Goal: Check status: Check status

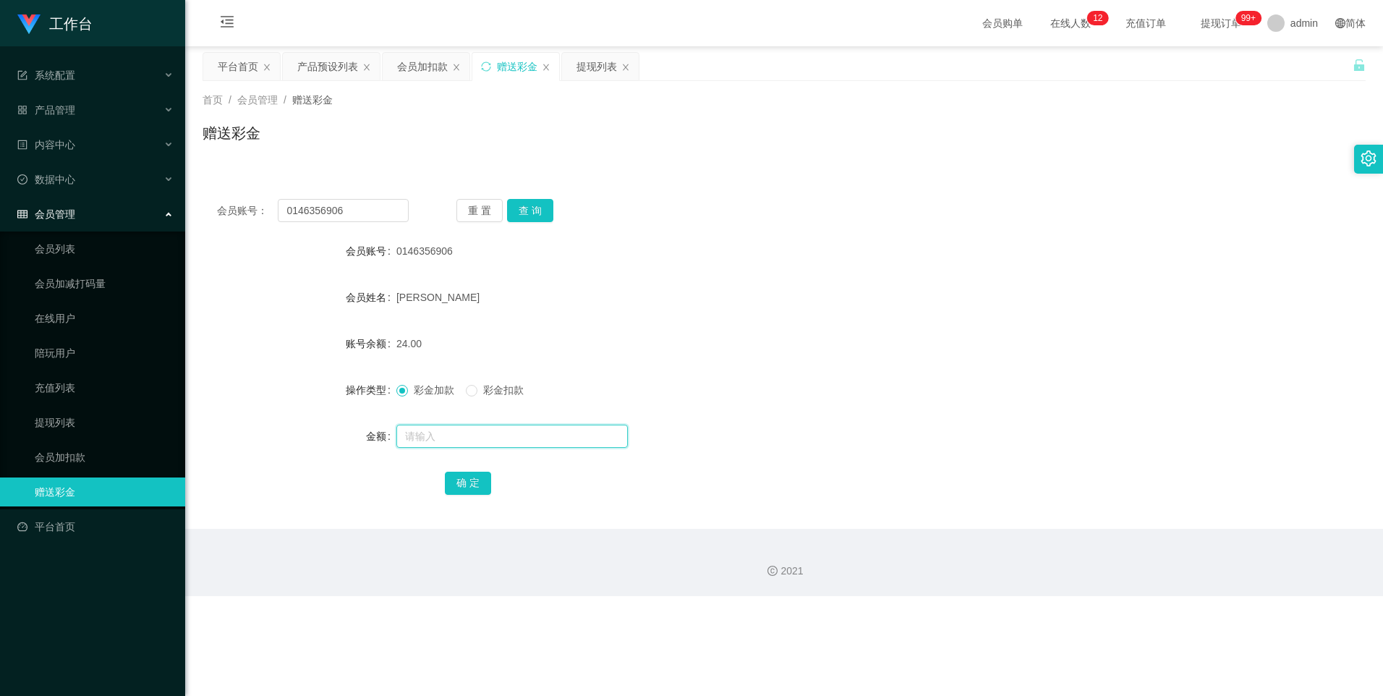
click at [440, 441] on input "text" at bounding box center [512, 436] width 232 height 23
type input "8"
click at [478, 487] on button "确 定" at bounding box center [468, 483] width 46 height 23
click at [432, 436] on input "text" at bounding box center [512, 436] width 232 height 23
type input "8"
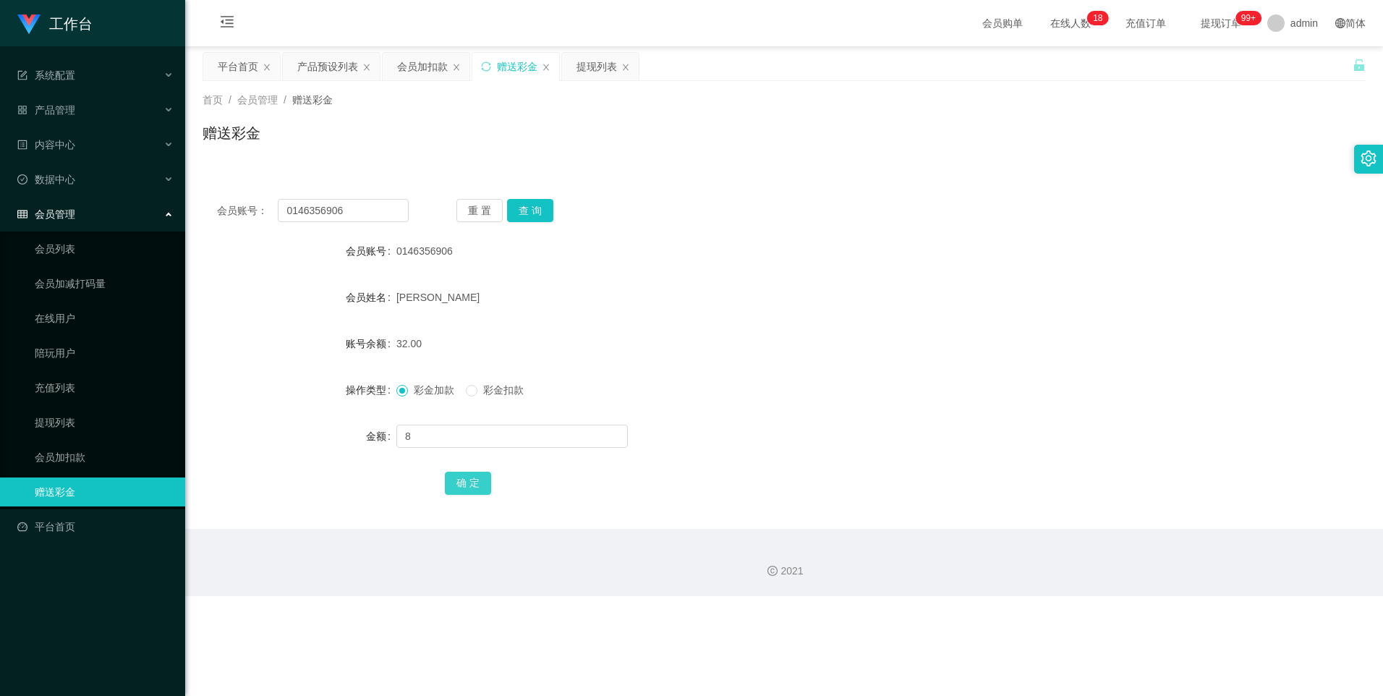
click at [467, 479] on button "确 定" at bounding box center [468, 483] width 46 height 23
click at [534, 211] on button "查 询" at bounding box center [530, 210] width 46 height 23
click at [80, 457] on link "会员加扣款" at bounding box center [104, 457] width 139 height 29
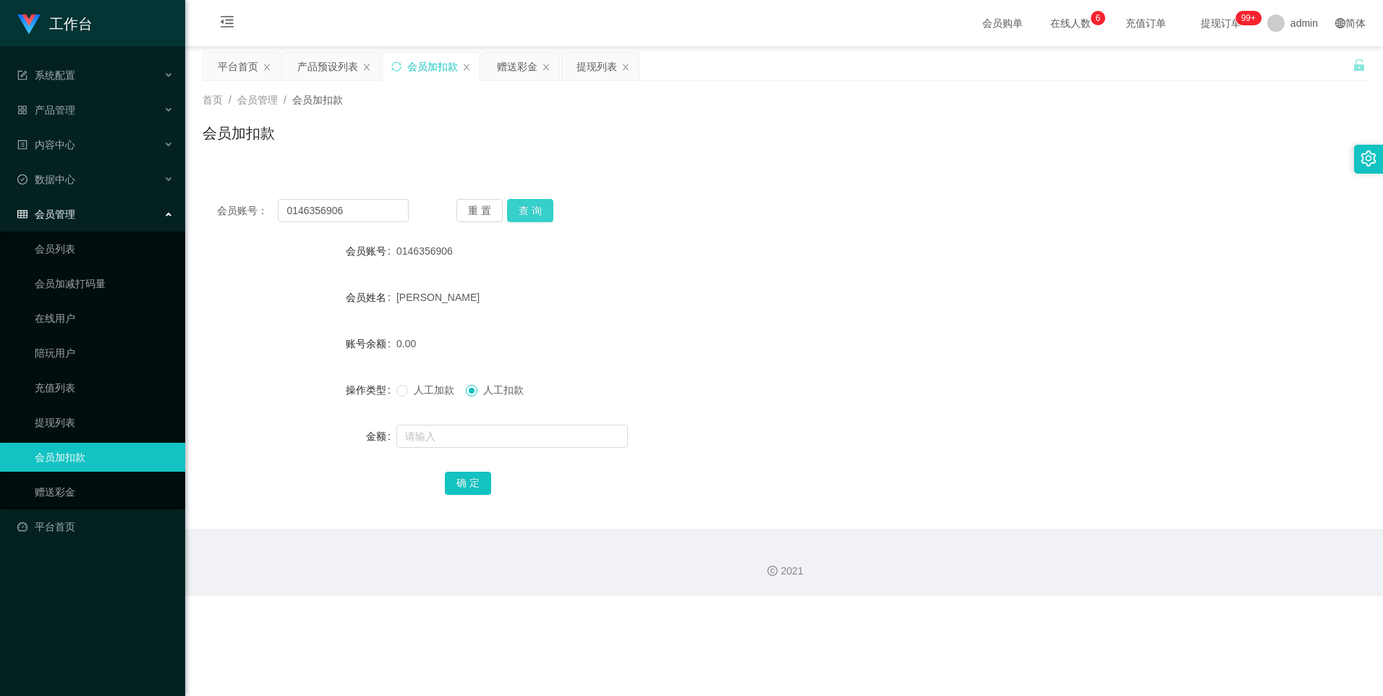
click at [532, 208] on button "查 询" at bounding box center [530, 210] width 46 height 23
click at [595, 71] on div "提现列表" at bounding box center [597, 66] width 41 height 27
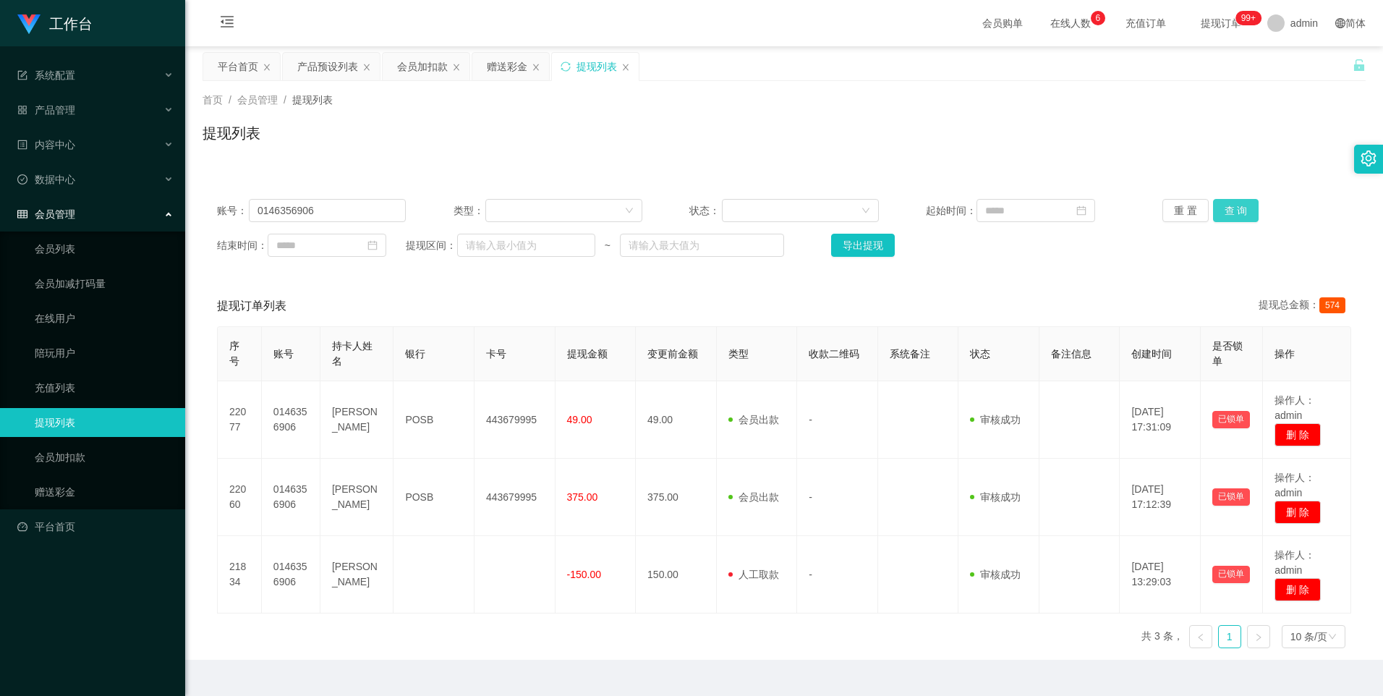
click at [1232, 210] on button "查 询" at bounding box center [1236, 210] width 46 height 23
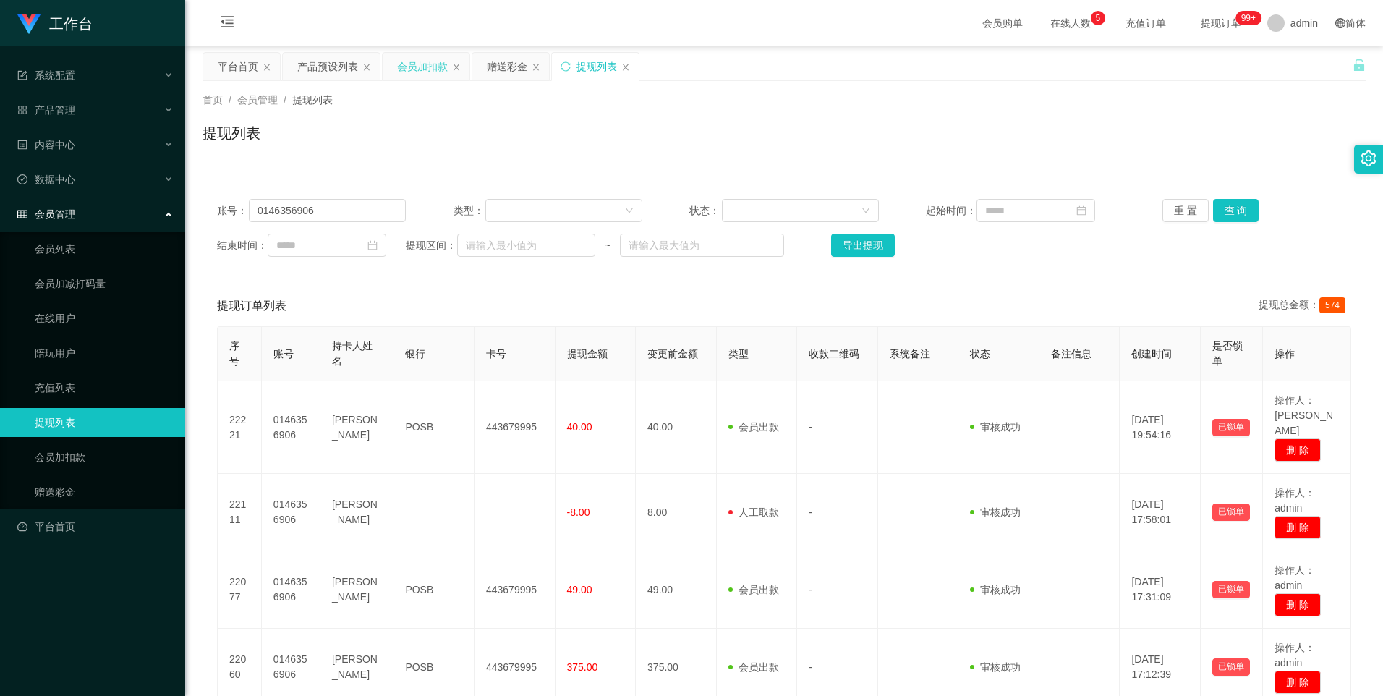
click at [411, 67] on div "会员加扣款" at bounding box center [422, 66] width 51 height 27
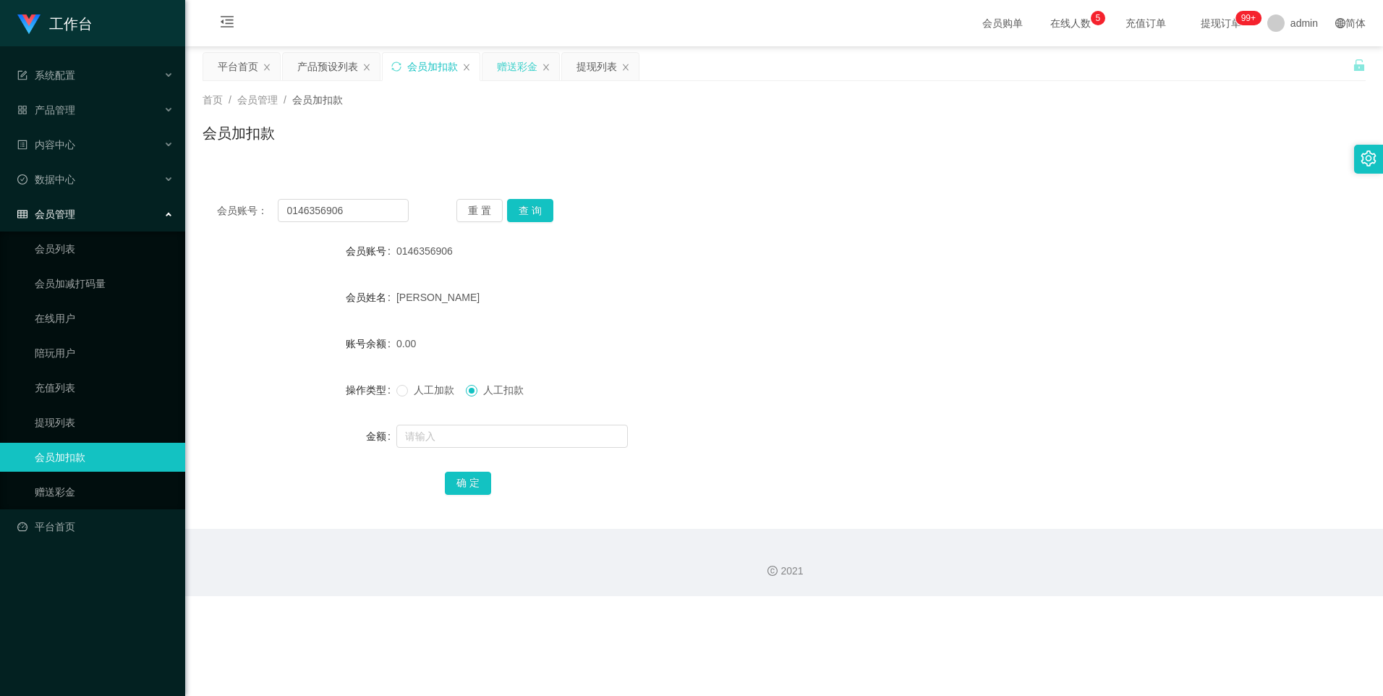
click at [517, 68] on div "赠送彩金" at bounding box center [517, 66] width 41 height 27
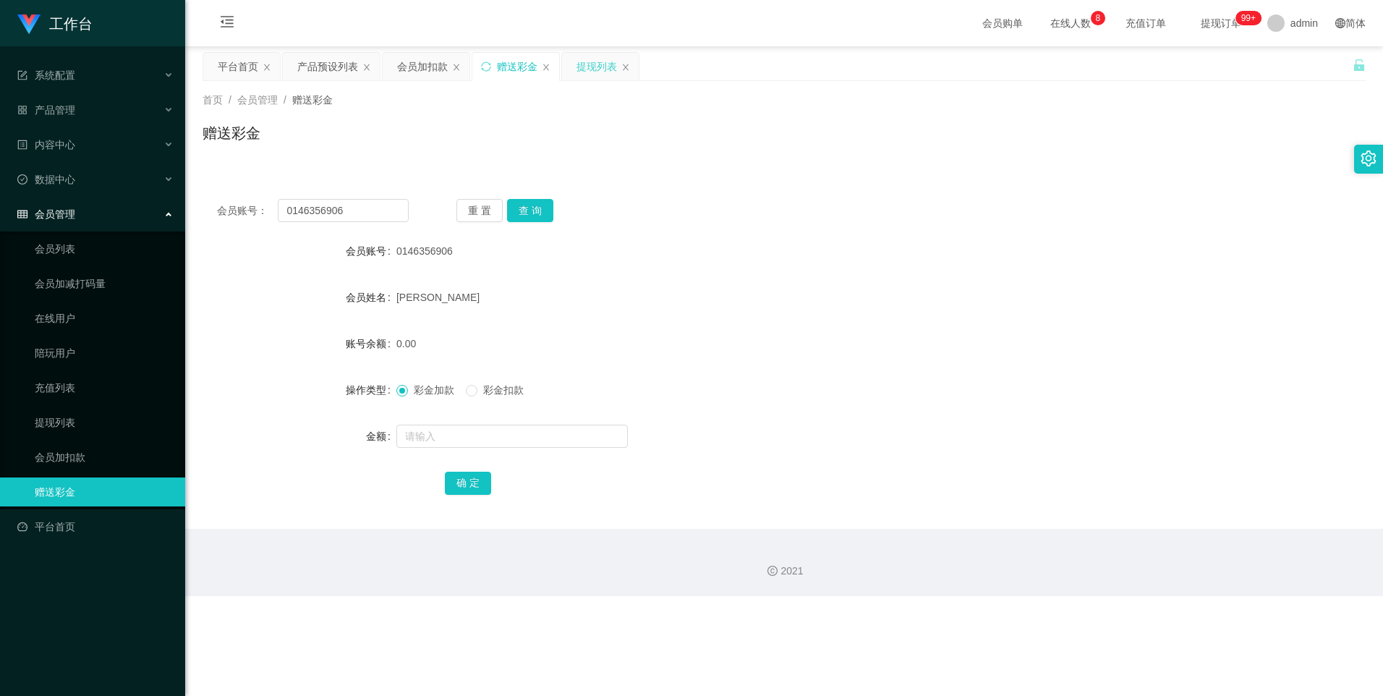
click at [595, 61] on div "提现列表" at bounding box center [597, 66] width 41 height 27
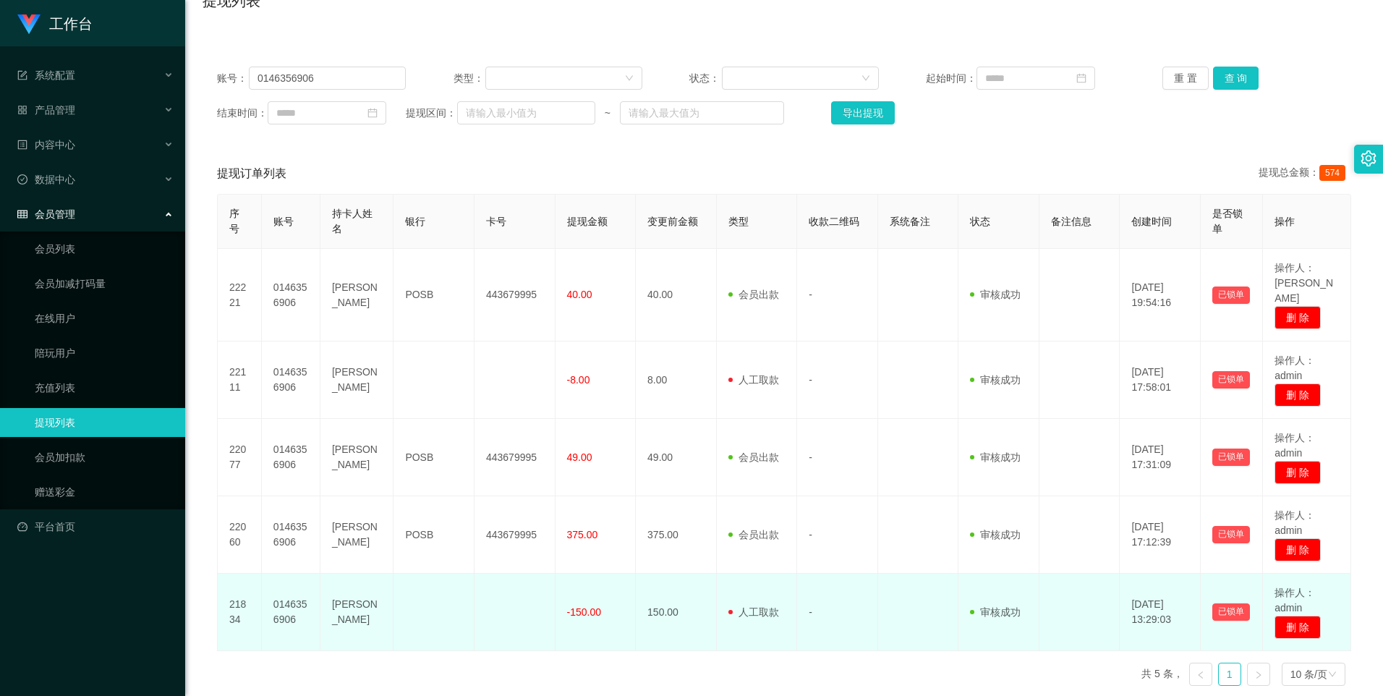
scroll to position [145, 0]
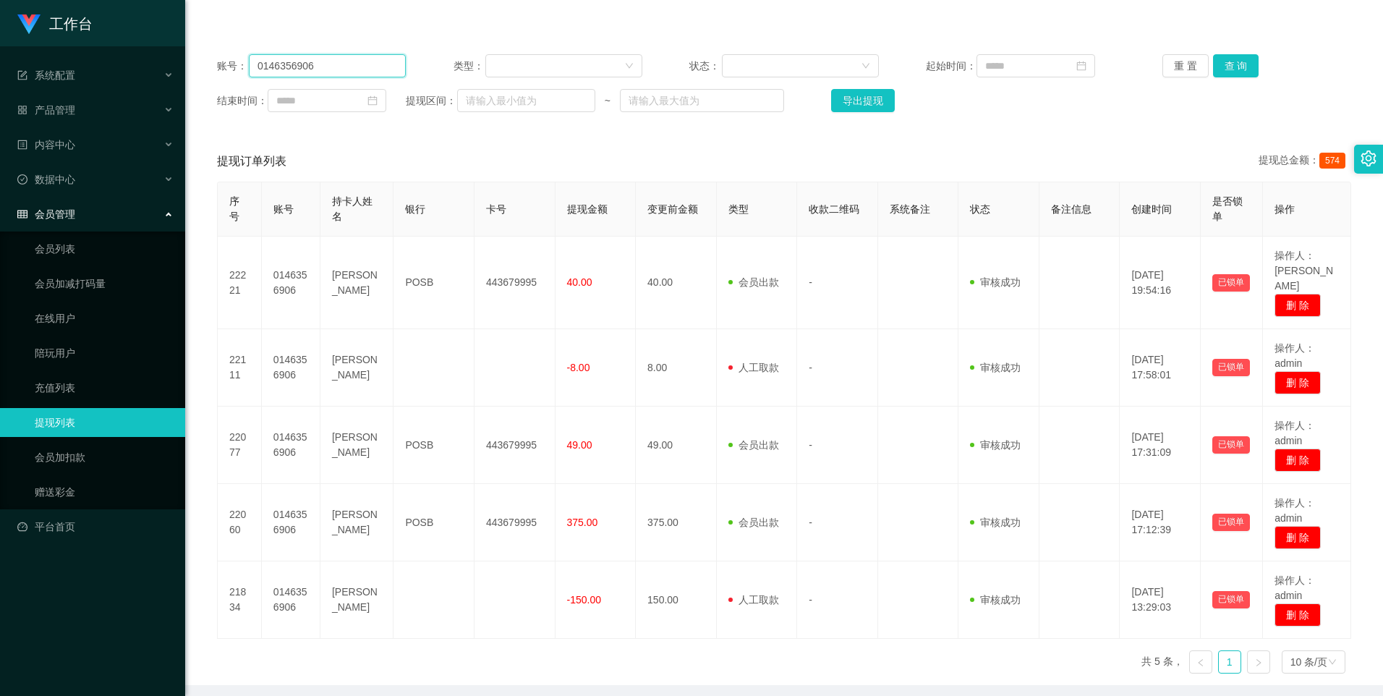
click at [353, 69] on input "0146356906" at bounding box center [327, 65] width 157 height 23
click at [1228, 59] on button "查 询" at bounding box center [1236, 65] width 46 height 23
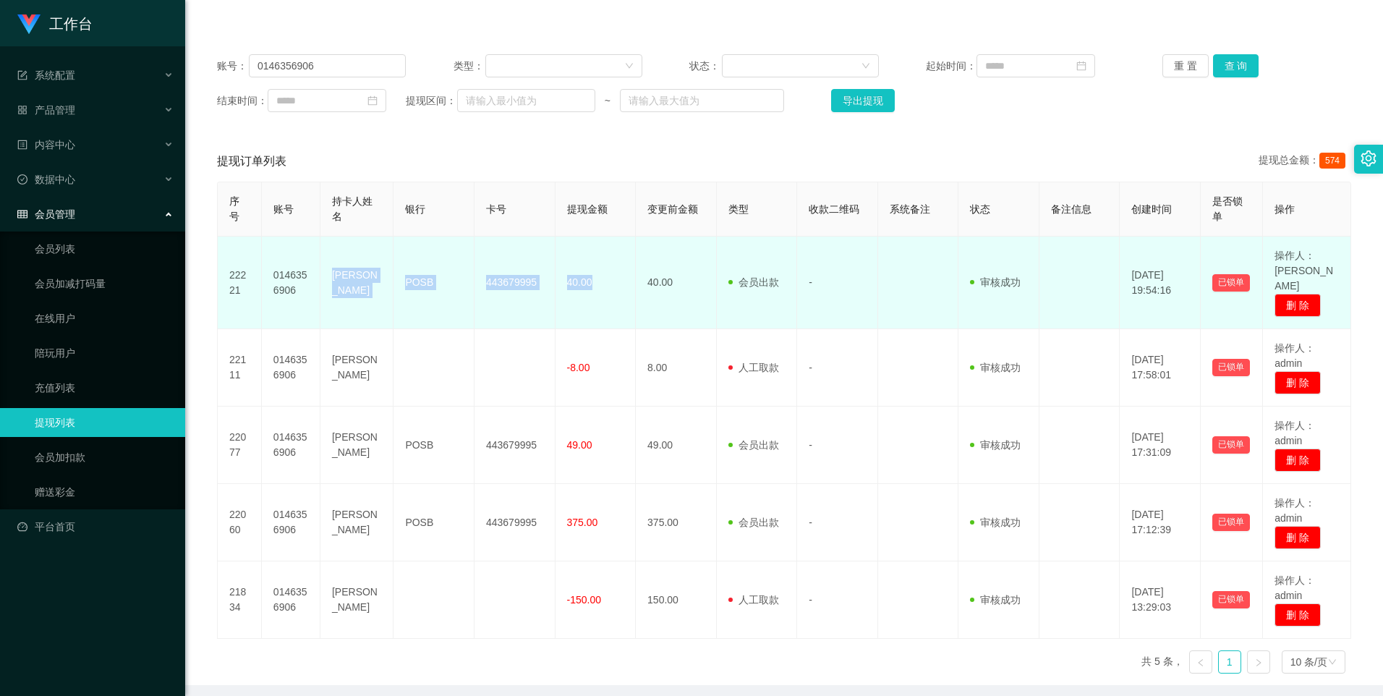
drag, startPoint x: 321, startPoint y: 253, endPoint x: 605, endPoint y: 284, distance: 285.3
click at [605, 284] on tr "22221 0146356906 Yap Soon Siang POSB 443679995 40.00 40.00 会员出款 人工取款 - 审核驳回 审核成…" at bounding box center [785, 283] width 1134 height 93
click at [605, 284] on td "40.00" at bounding box center [596, 283] width 81 height 93
click at [637, 294] on td "40.00" at bounding box center [676, 283] width 81 height 93
drag, startPoint x: 326, startPoint y: 252, endPoint x: 595, endPoint y: 276, distance: 270.1
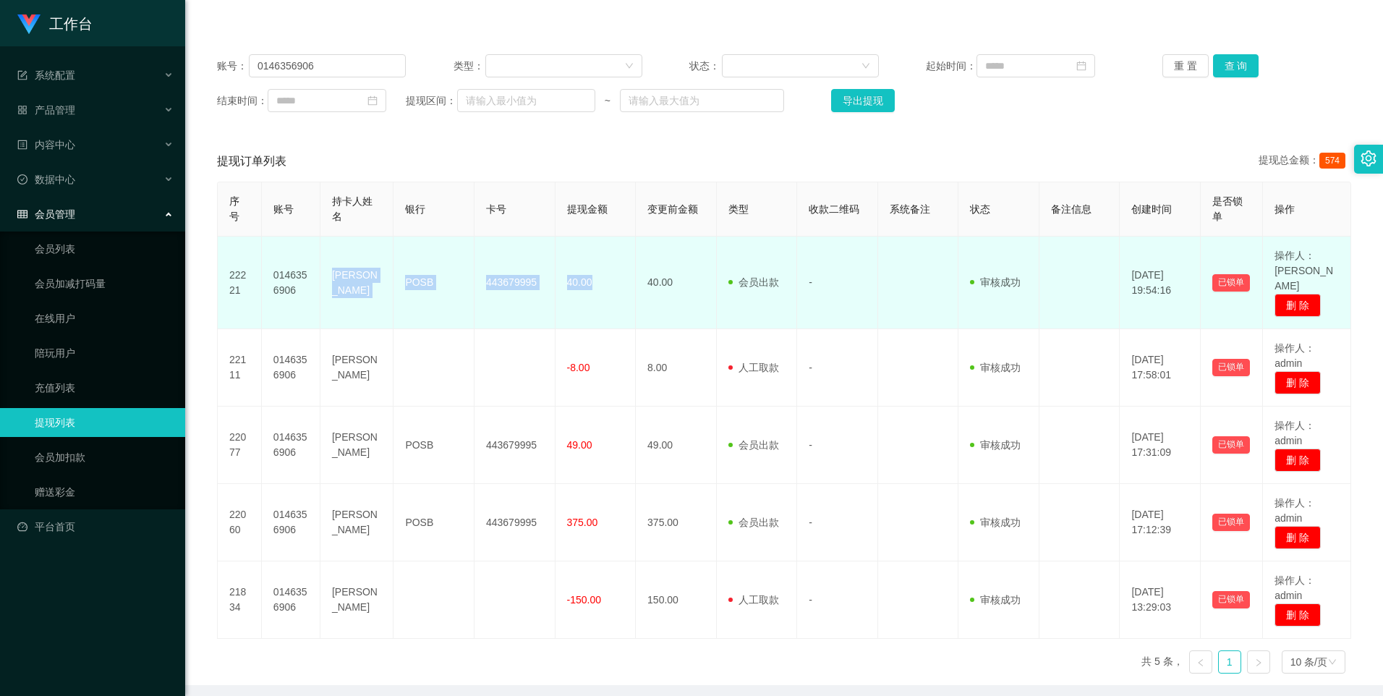
click at [595, 276] on tr "22221 0146356906 Yap Soon Siang POSB 443679995 40.00 40.00 会员出款 人工取款 - 审核驳回 审核成…" at bounding box center [785, 283] width 1134 height 93
copy tr "Yap Soon Siang POSB 443679995 40.00"
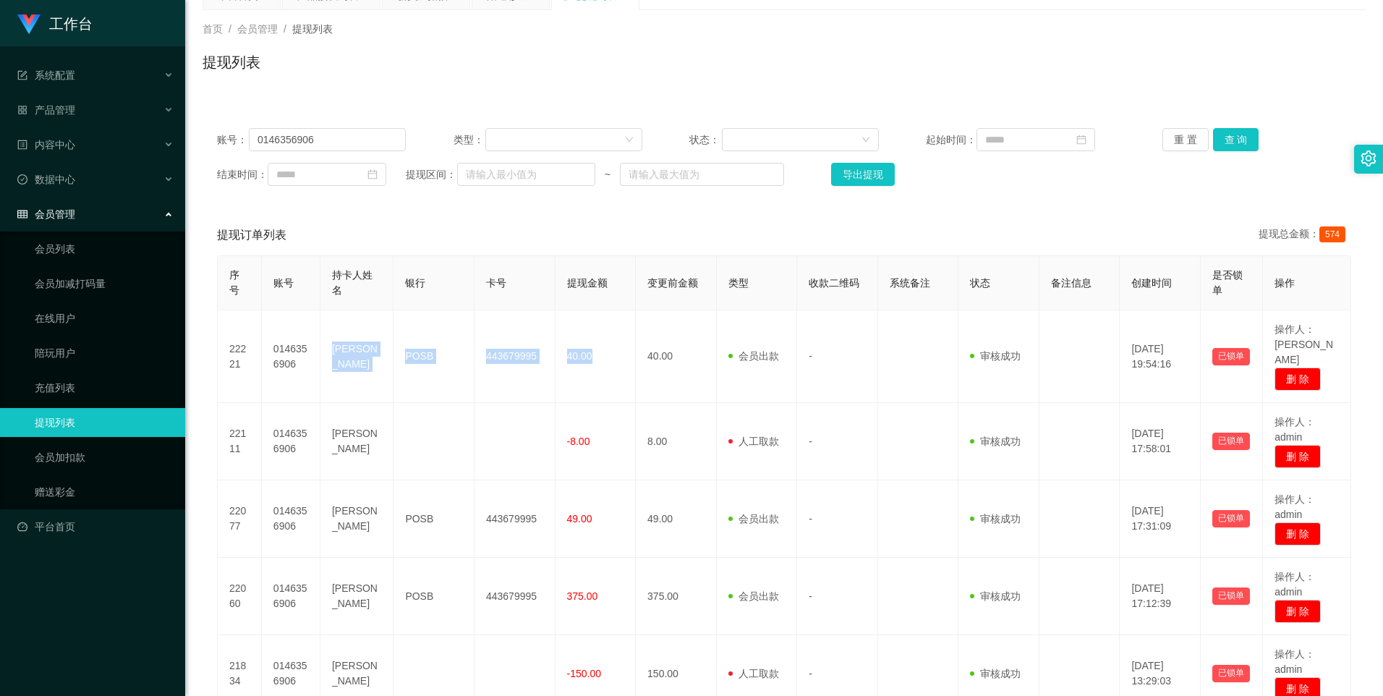
scroll to position [0, 0]
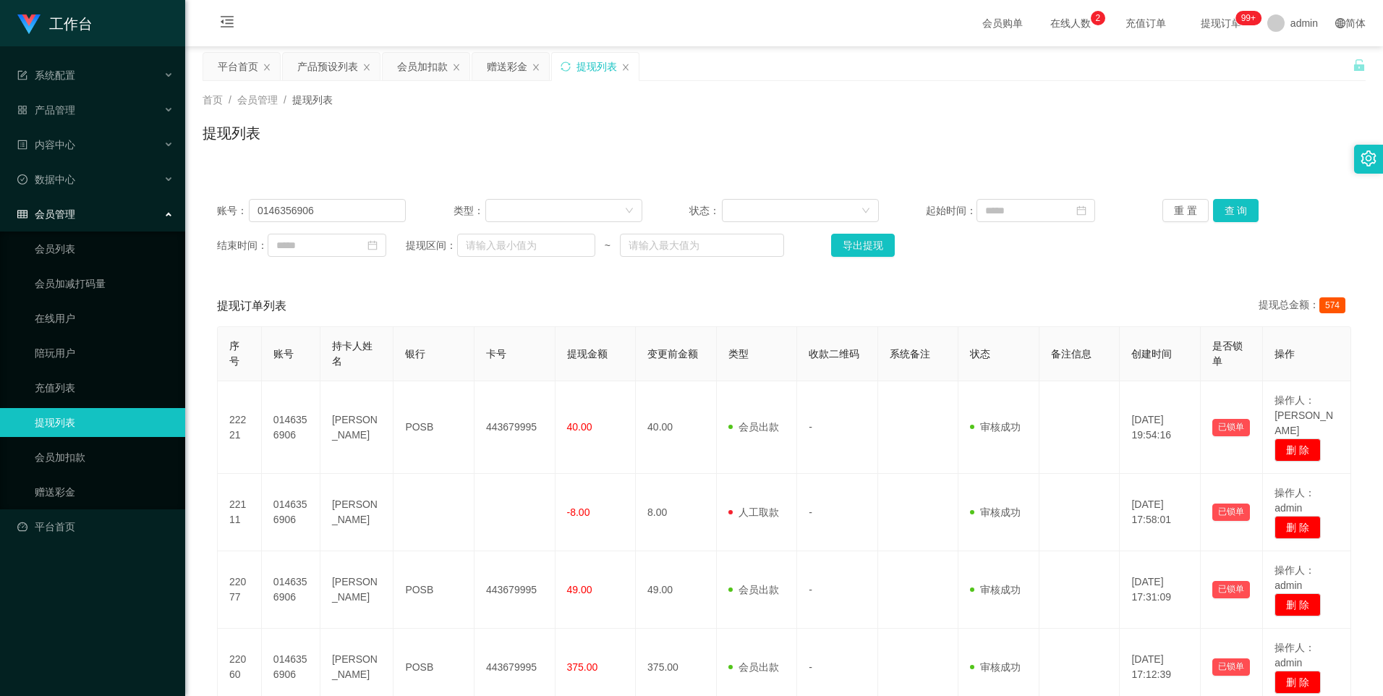
click at [1206, 24] on span "提现订单 99+" at bounding box center [1221, 23] width 55 height 10
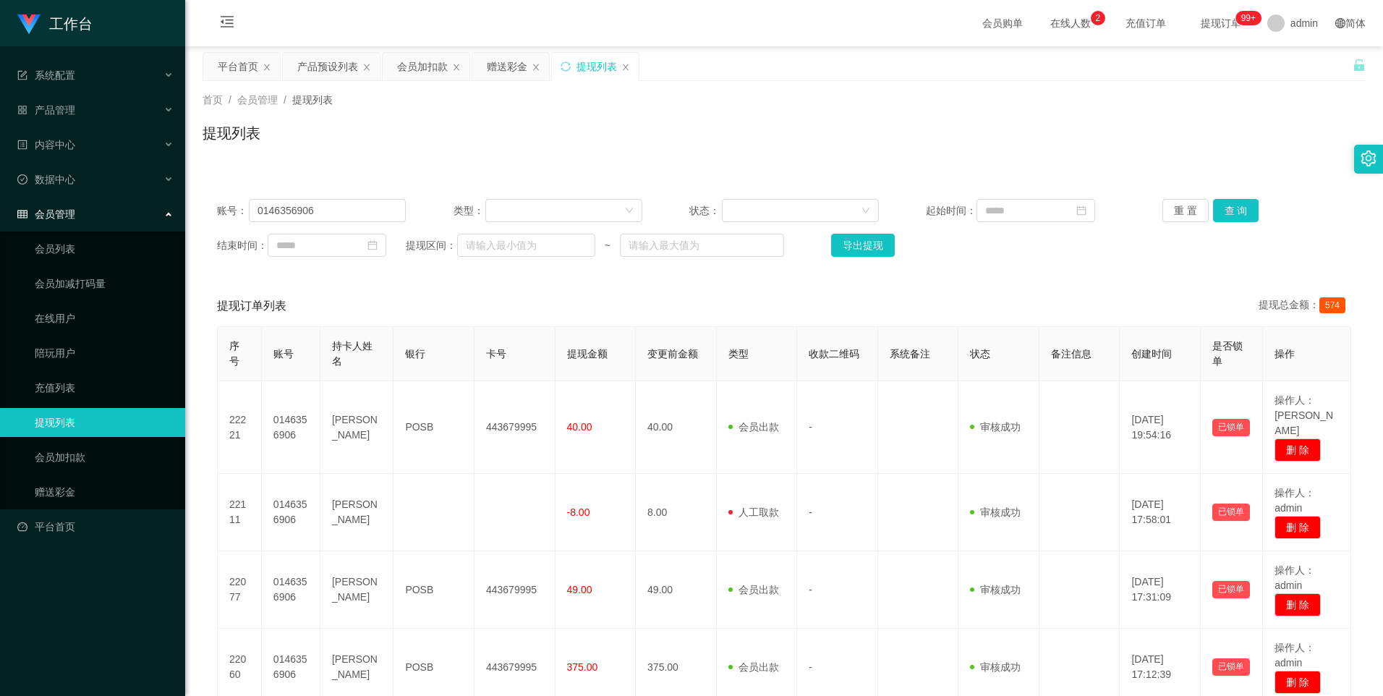
drag, startPoint x: 1206, startPoint y: 24, endPoint x: 1233, endPoint y: 171, distance: 150.1
click at [1233, 171] on div "账号： 0146356906 类型： 状态： 起始时间： 重 置 查 询 结束时间： 提现区间： ~ 导出提现 提现订单列表 提现总金额： 574 序号 账号…" at bounding box center [784, 498] width 1163 height 663
click at [1220, 211] on button "查 询" at bounding box center [1236, 210] width 46 height 23
click at [1200, 27] on span "提现订单 99+" at bounding box center [1221, 23] width 55 height 10
click at [1204, 20] on span "提现订单 99+" at bounding box center [1221, 23] width 55 height 10
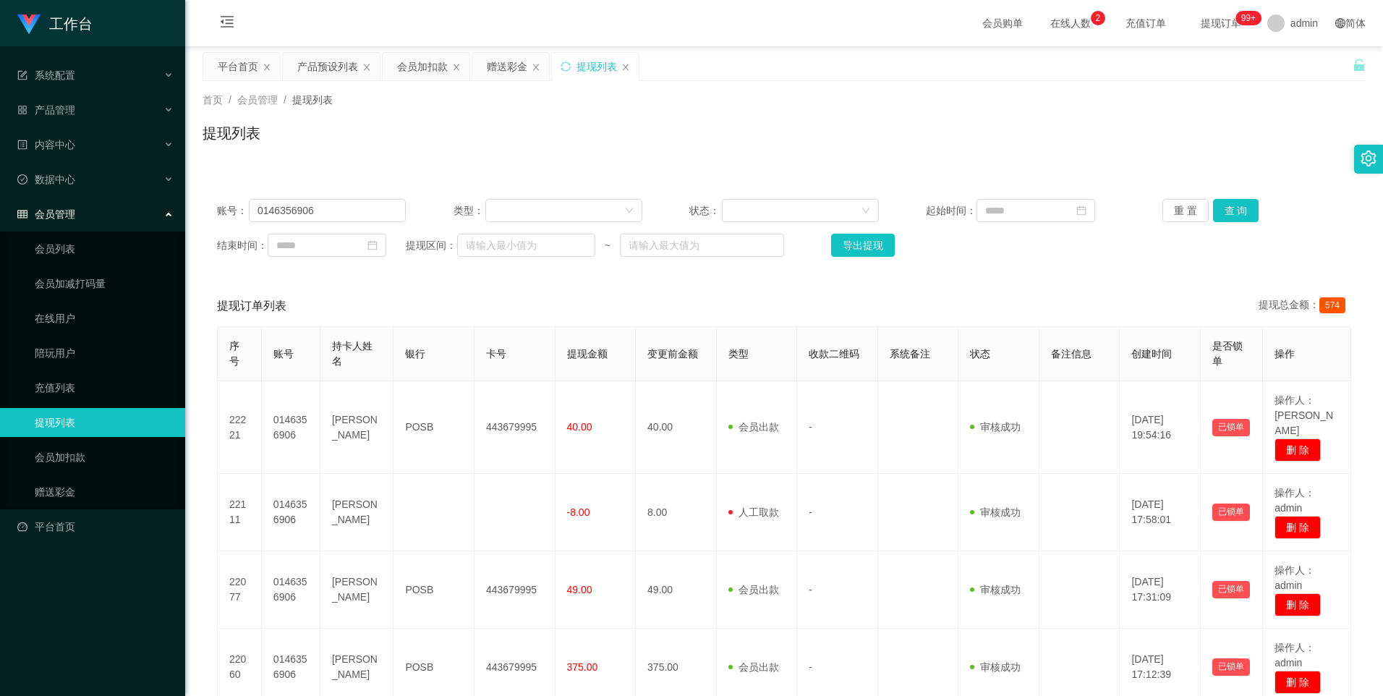
click at [1222, 20] on span "提现订单 99+" at bounding box center [1221, 23] width 55 height 10
click at [1194, 22] on span "提现订单 99+" at bounding box center [1221, 23] width 55 height 10
click at [1215, 25] on span "提现订单 99+" at bounding box center [1221, 23] width 55 height 10
drag, startPoint x: 1215, startPoint y: 25, endPoint x: 1128, endPoint y: 110, distance: 121.8
click at [1128, 110] on div "首页 / 会员管理 / 提现列表 / 提现列表" at bounding box center [784, 124] width 1163 height 63
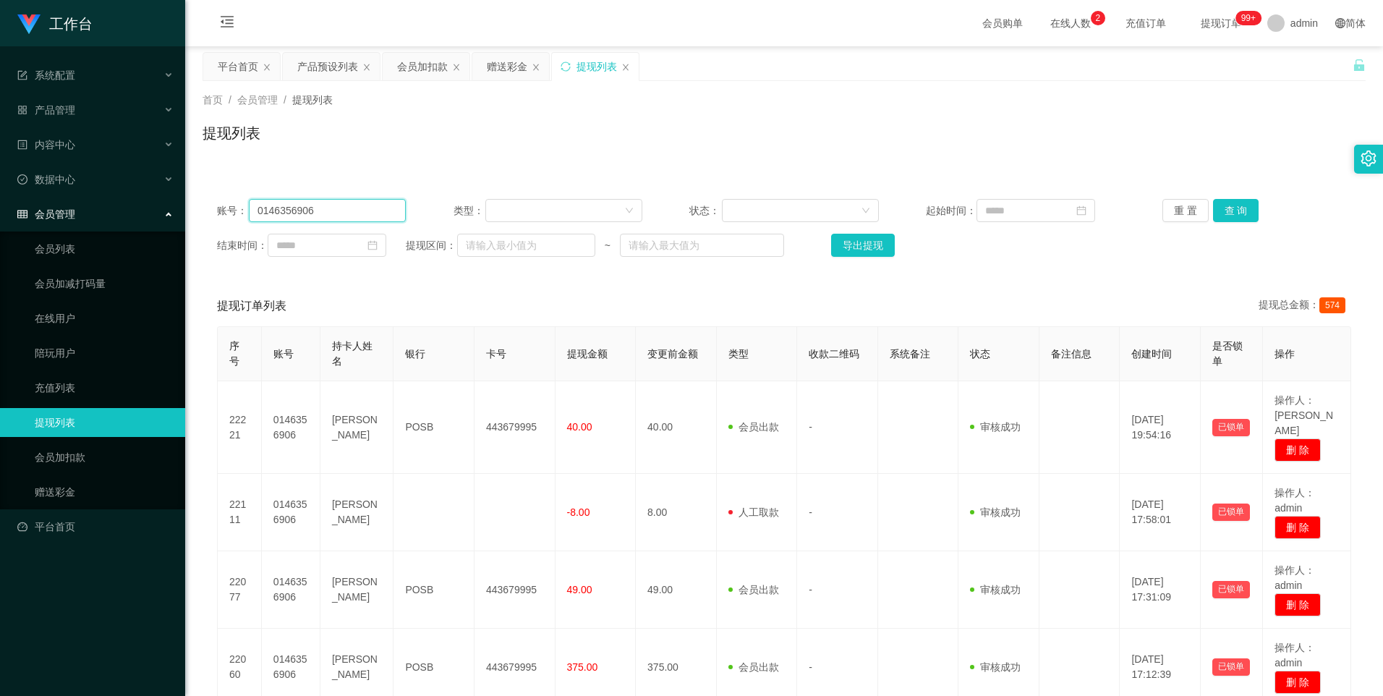
drag, startPoint x: 361, startPoint y: 213, endPoint x: 331, endPoint y: 215, distance: 30.5
click at [331, 215] on input "0146356906" at bounding box center [327, 210] width 157 height 23
drag, startPoint x: 326, startPoint y: 213, endPoint x: 296, endPoint y: 208, distance: 30.8
click at [245, 206] on div "账号： 0146356906" at bounding box center [311, 210] width 189 height 23
click at [712, 141] on div "提现列表" at bounding box center [784, 138] width 1163 height 33
